Goal: Information Seeking & Learning: Learn about a topic

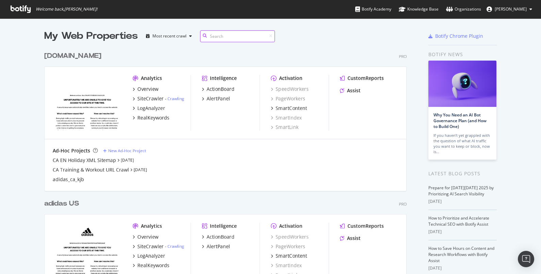
scroll to position [301, 361]
click at [147, 91] on div "Overview" at bounding box center [147, 89] width 21 height 7
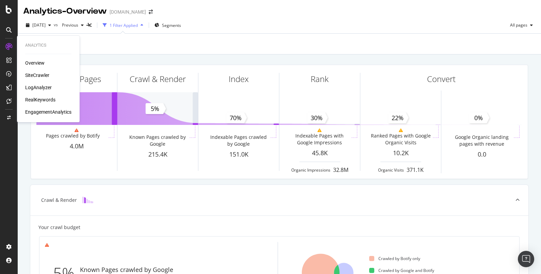
click at [36, 75] on div "SiteCrawler" at bounding box center [37, 75] width 24 height 7
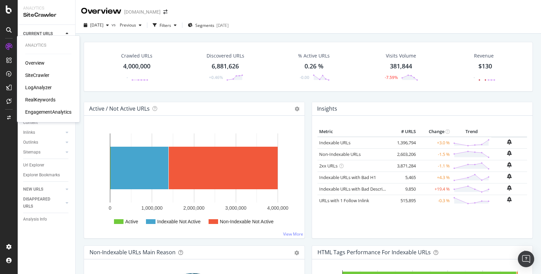
click at [47, 90] on div "LogAnalyzer" at bounding box center [38, 87] width 27 height 7
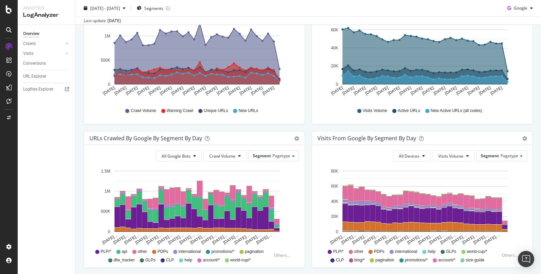
scroll to position [80, 0]
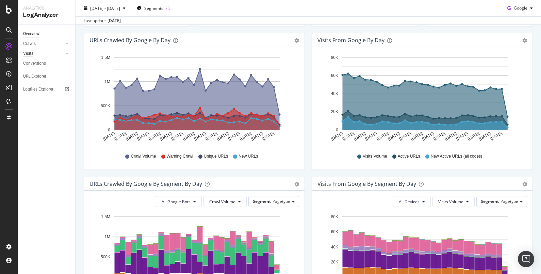
click at [28, 54] on div "Visits" at bounding box center [28, 53] width 10 height 7
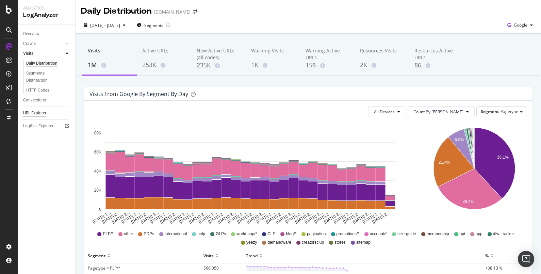
click at [39, 111] on div "URL Explorer" at bounding box center [34, 113] width 23 height 7
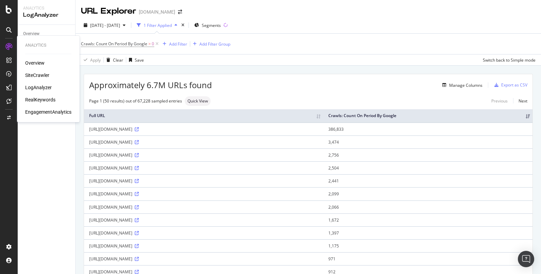
click at [44, 97] on div "RealKeywords" at bounding box center [40, 99] width 30 height 7
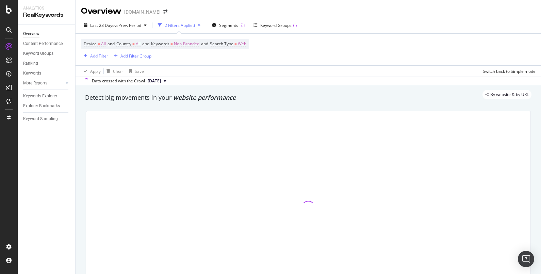
click at [87, 56] on div "button" at bounding box center [85, 56] width 9 height 4
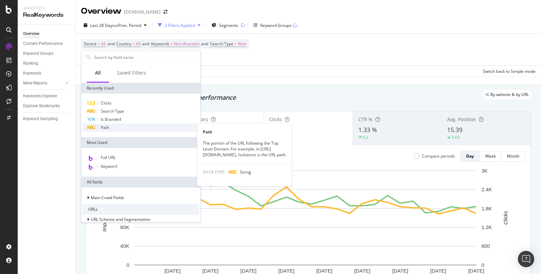
click at [110, 126] on div "Path" at bounding box center [141, 127] width 116 height 8
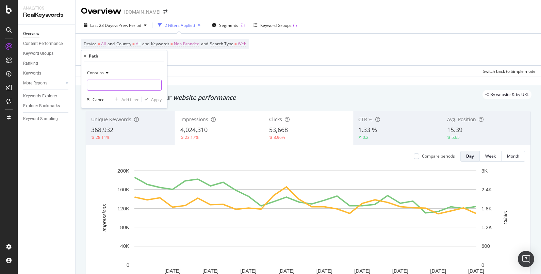
click at [106, 88] on input "text" at bounding box center [124, 85] width 74 height 11
type input "sportswear"
click at [156, 99] on div "Apply" at bounding box center [156, 99] width 11 height 6
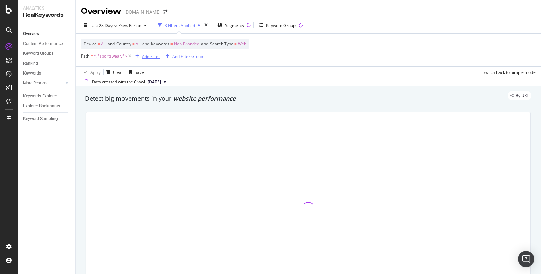
click at [150, 54] on div "Add Filter" at bounding box center [151, 56] width 18 height 6
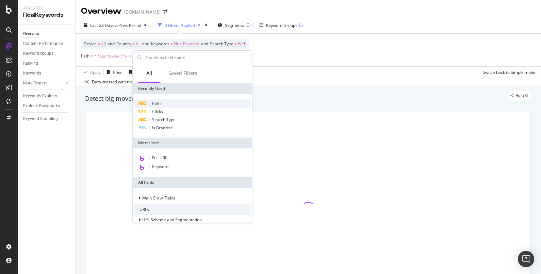
click at [170, 105] on div "Path" at bounding box center [192, 103] width 116 height 8
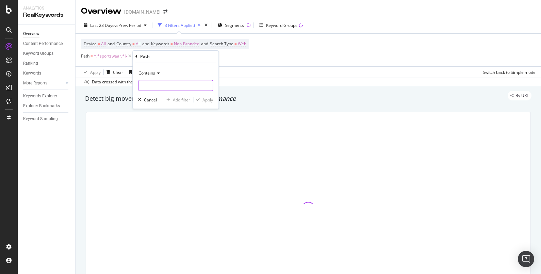
click at [172, 85] on input "text" at bounding box center [175, 85] width 74 height 11
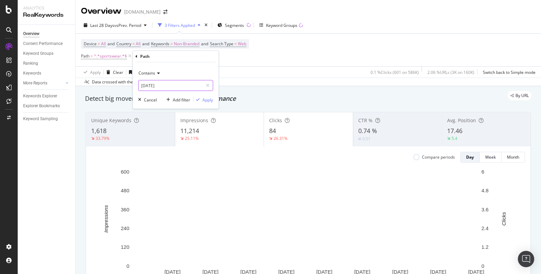
type input "[DATE]"
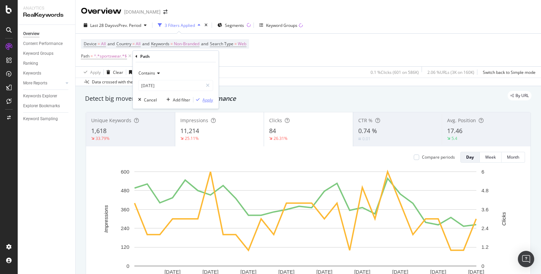
click at [206, 100] on div "Apply" at bounding box center [207, 100] width 11 height 6
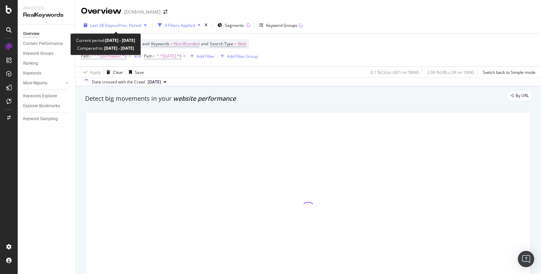
click at [130, 21] on div "Last 28 Days vs Prev. Period" at bounding box center [115, 25] width 68 height 10
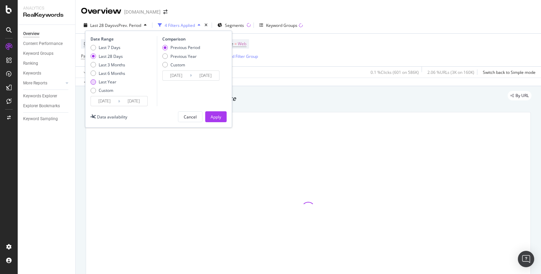
click at [110, 84] on div "Last Year" at bounding box center [108, 82] width 18 height 6
type input "[DATE]"
click at [213, 115] on div "Apply" at bounding box center [216, 117] width 11 height 6
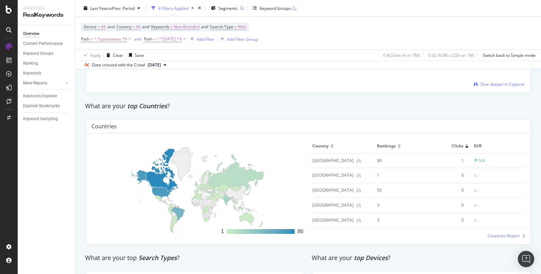
scroll to position [1063, 0]
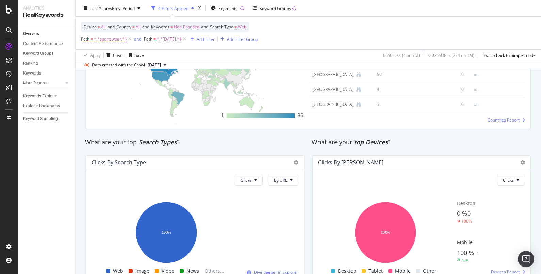
click at [112, 36] on span "^.*sportswear.*$" at bounding box center [110, 39] width 33 height 10
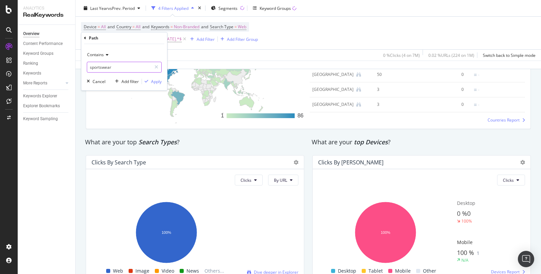
click at [107, 67] on input "sportswear" at bounding box center [119, 67] width 64 height 11
type input "workout"
click at [154, 81] on div "Apply" at bounding box center [156, 82] width 11 height 6
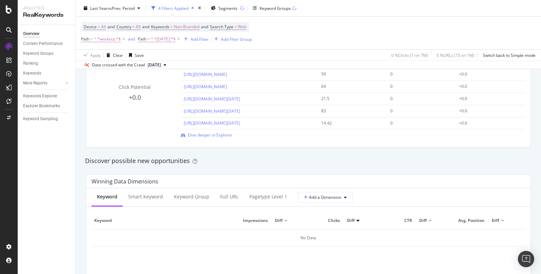
scroll to position [468, 0]
